Goal: Task Accomplishment & Management: Manage account settings

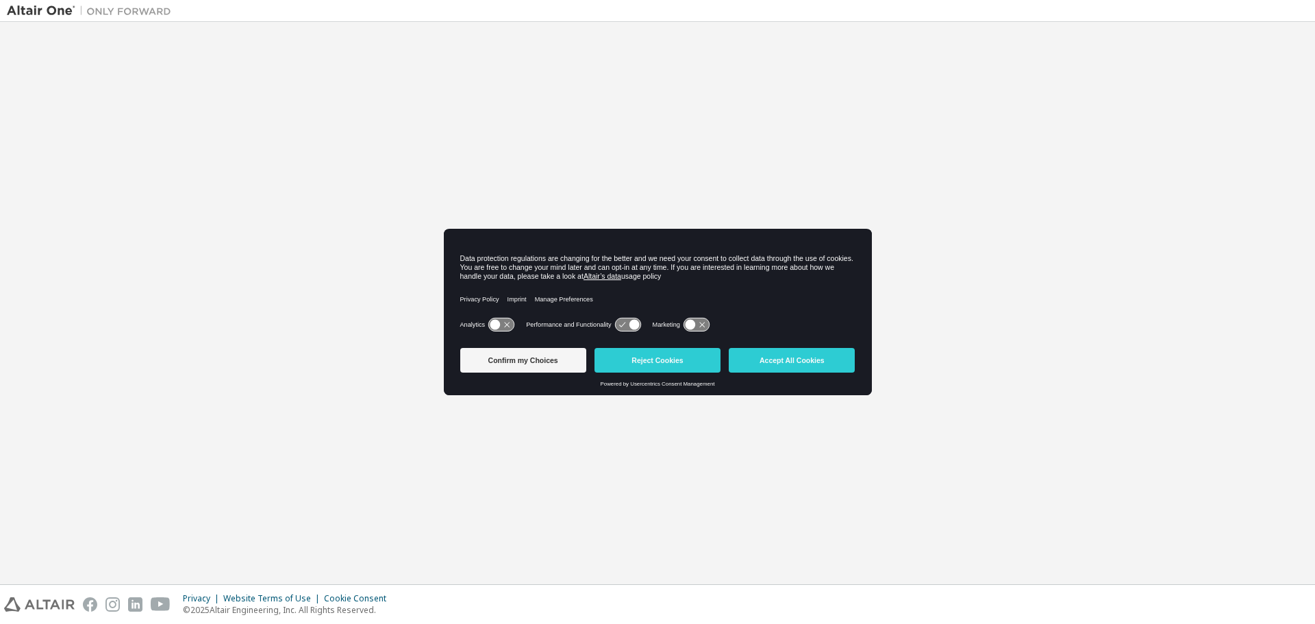
drag, startPoint x: 795, startPoint y: 356, endPoint x: 729, endPoint y: 390, distance: 73.8
click at [795, 356] on button "Accept All Cookies" at bounding box center [792, 360] width 126 height 25
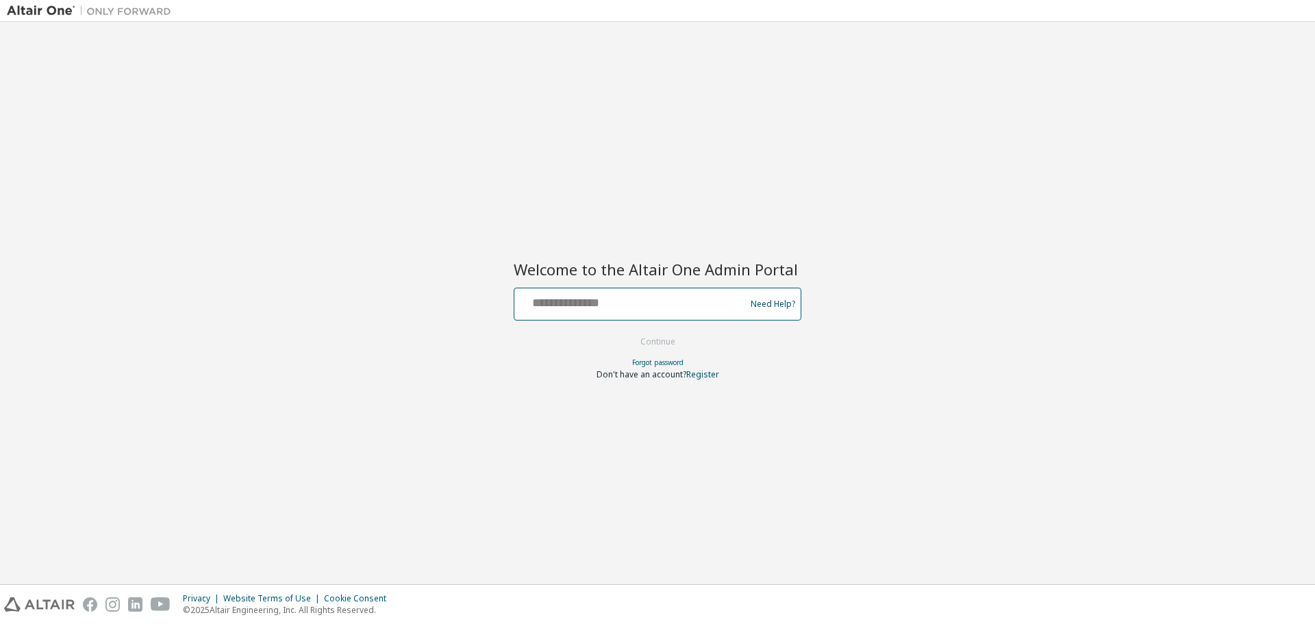
click at [608, 301] on input "text" at bounding box center [632, 301] width 224 height 20
type input "**********"
click at [659, 344] on button "Continue" at bounding box center [658, 342] width 64 height 21
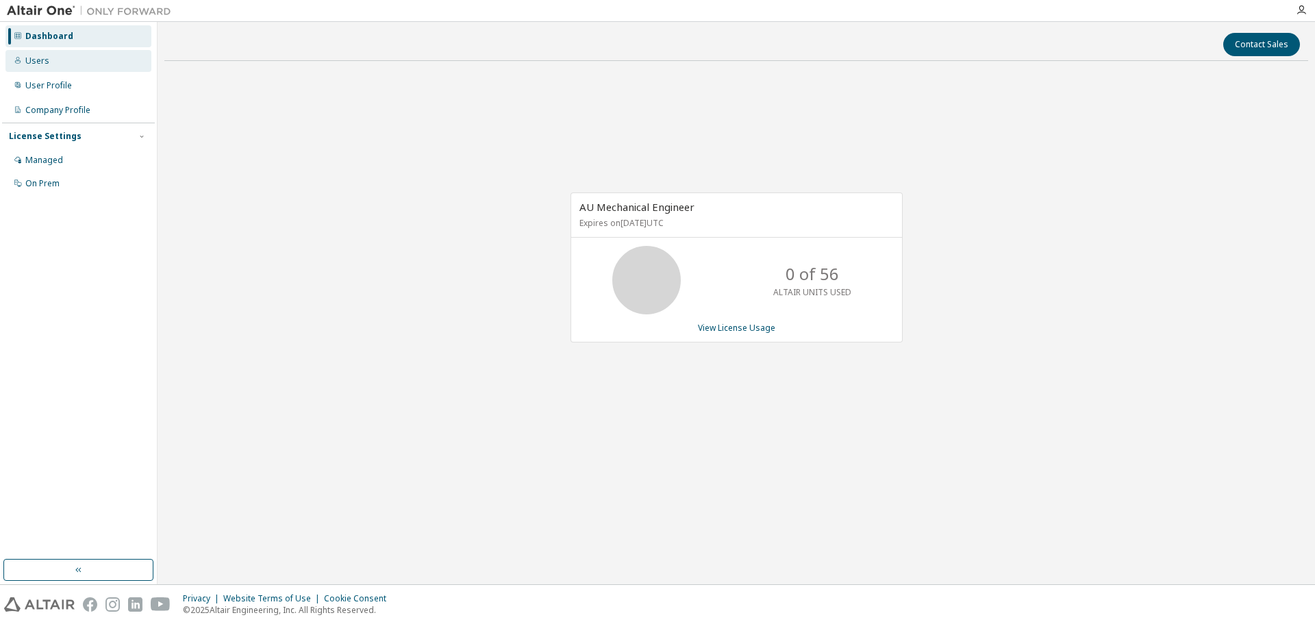
click at [25, 66] on div "Users" at bounding box center [37, 60] width 24 height 11
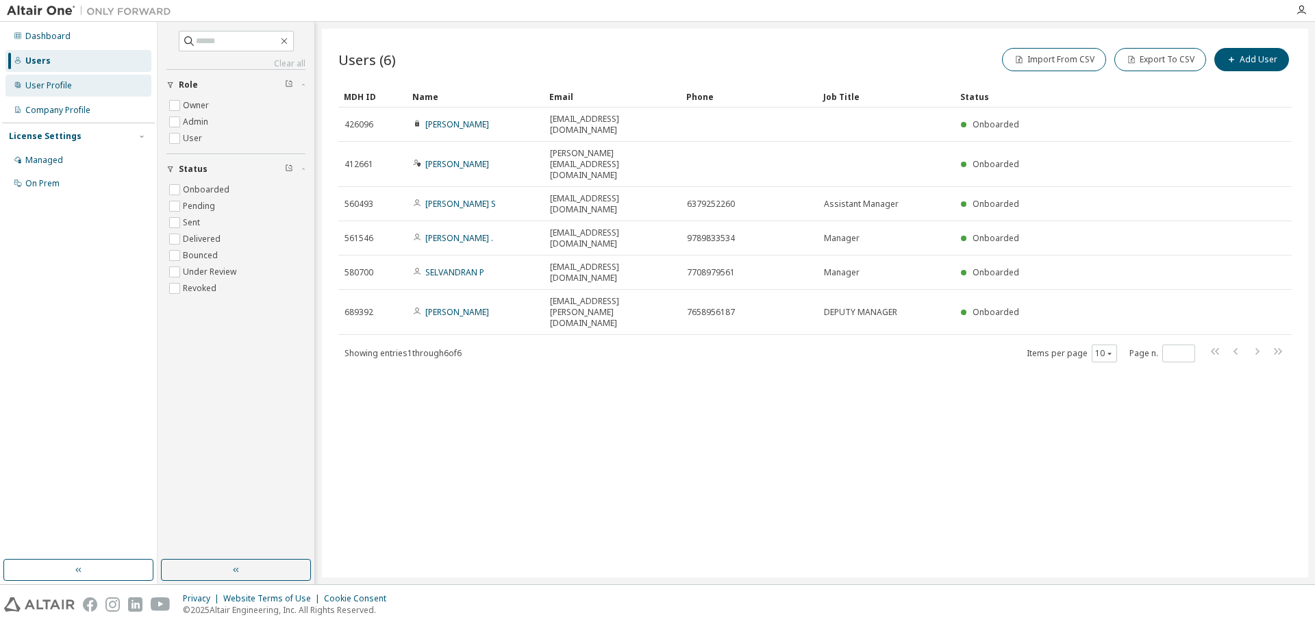
click at [29, 85] on div "User Profile" at bounding box center [48, 85] width 47 height 11
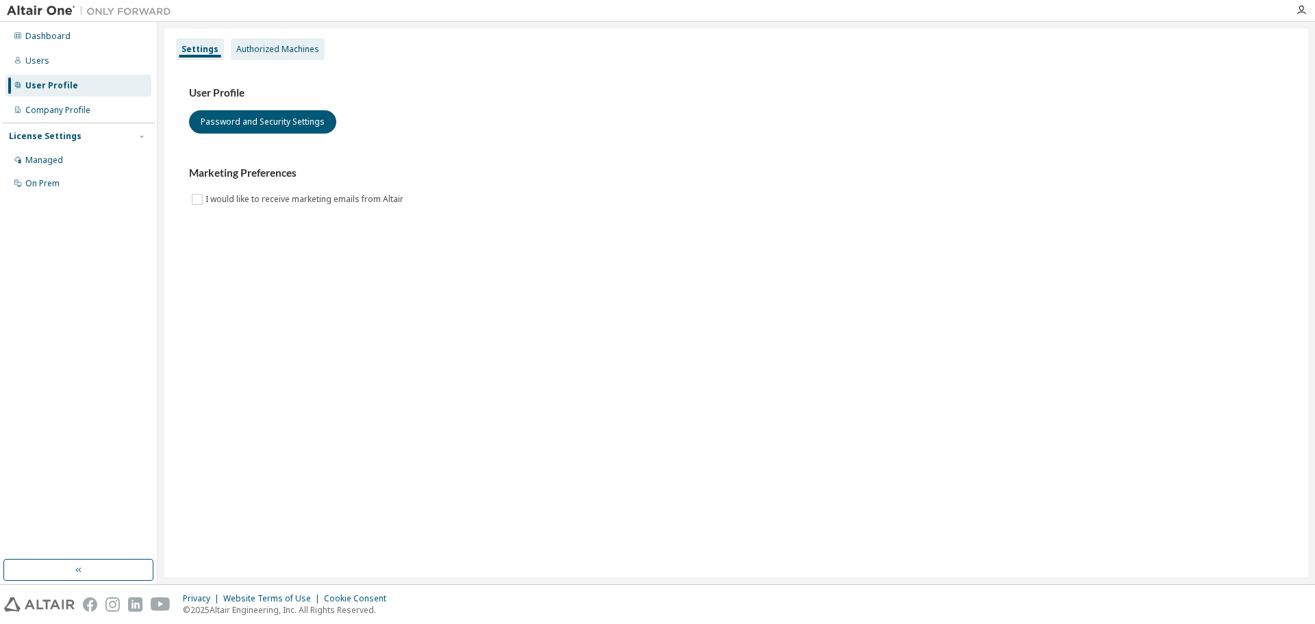
click at [287, 49] on div "Authorized Machines" at bounding box center [277, 49] width 83 height 11
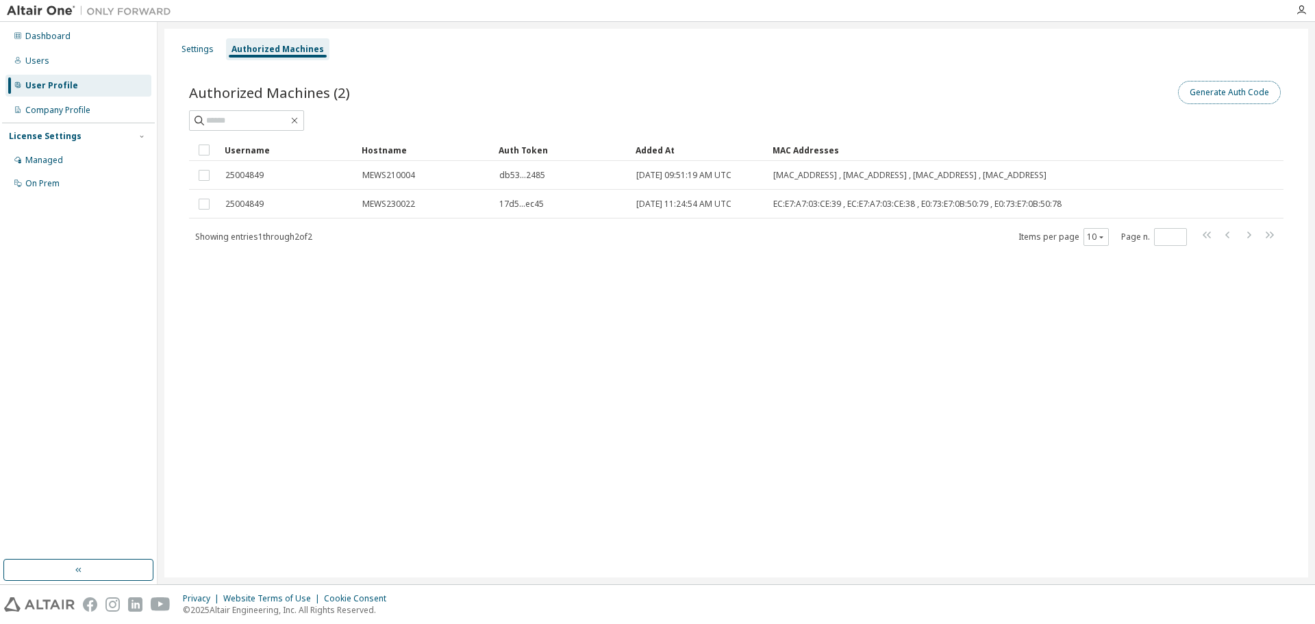
click at [1216, 92] on button "Generate Auth Code" at bounding box center [1229, 92] width 103 height 23
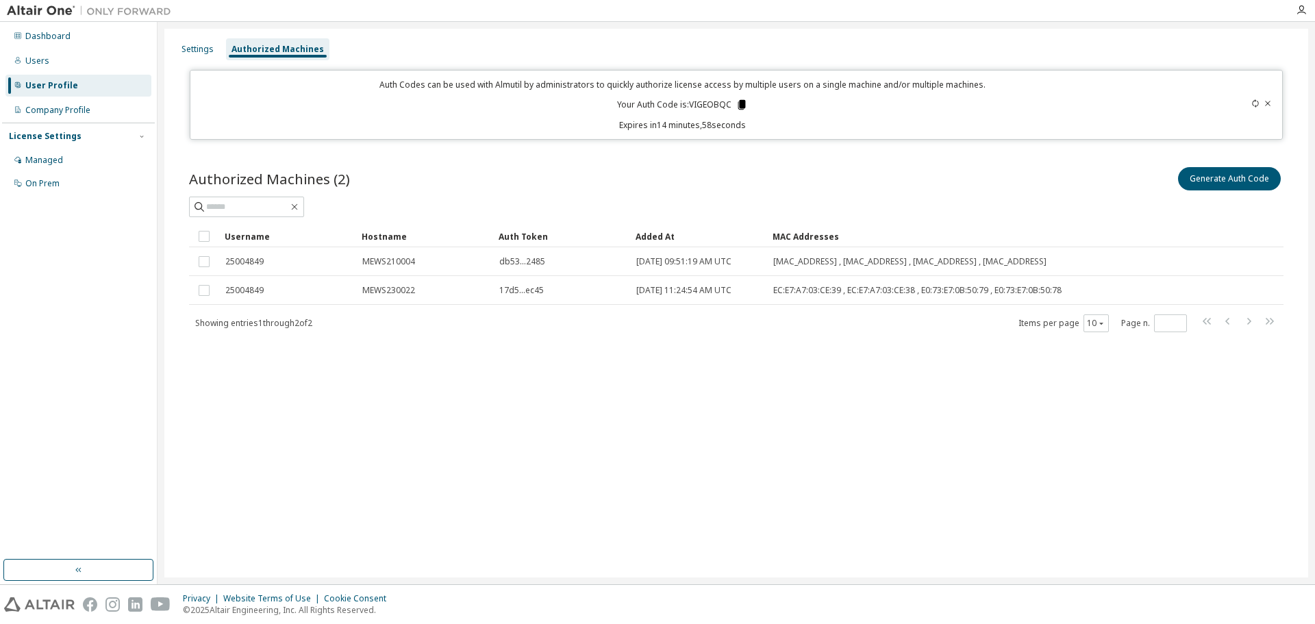
click at [740, 101] on icon at bounding box center [743, 105] width 8 height 10
click at [740, 102] on icon at bounding box center [743, 105] width 8 height 10
